Goal: Participate in discussion

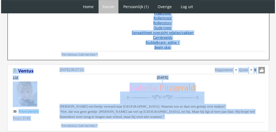
scroll to position [214, 0]
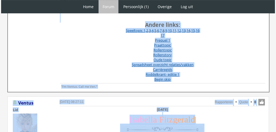
drag, startPoint x: 38, startPoint y: 14, endPoint x: 16, endPoint y: -4, distance: 28.5
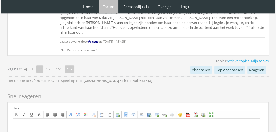
scroll to position [617, 0]
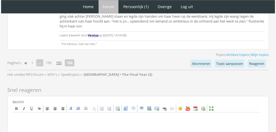
click at [59, 59] on link "151" at bounding box center [59, 63] width 10 height 8
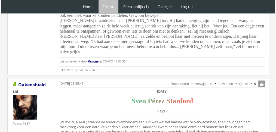
scroll to position [1010, 0]
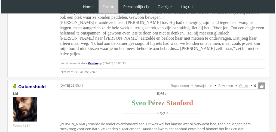
click at [242, 84] on link "Quote" at bounding box center [243, 86] width 9 height 4
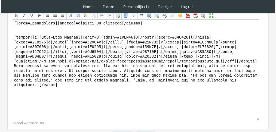
scroll to position [186, 0]
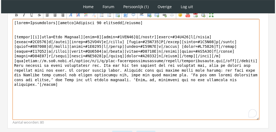
drag, startPoint x: 219, startPoint y: 86, endPoint x: 9, endPoint y: 64, distance: 211.2
click at [9, 64] on div "Bericht Bold Italic Underline Strikethrough Align left Center Align right Font …" at bounding box center [138, 65] width 262 height 128
paste textarea "had geen idee hoe hij zich op iets als dit moest voorbereiden. Hij pakte [PERSO…"
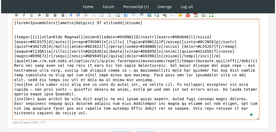
drag, startPoint x: 54, startPoint y: 21, endPoint x: 0, endPoint y: 20, distance: 53.7
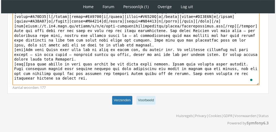
type textarea "[loremi]Dolorsit 05 ametcons[/adipis] [elitse][d][eius=Temp Incidid][utla=4][et…"
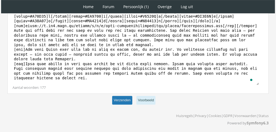
scroll to position [221, 0]
click at [123, 101] on button "Verzenden" at bounding box center [122, 100] width 20 height 9
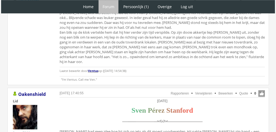
scroll to position [643, 0]
